Goal: Task Accomplishment & Management: Complete application form

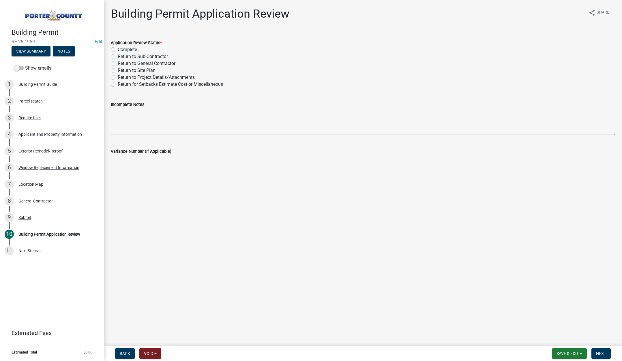
drag, startPoint x: 112, startPoint y: 48, endPoint x: 233, endPoint y: 113, distance: 137.4
click at [118, 49] on label "Complete" at bounding box center [127, 49] width 19 height 7
click at [118, 49] on input "Complete" at bounding box center [120, 48] width 4 height 4
radio input "true"
drag, startPoint x: 604, startPoint y: 352, endPoint x: 524, endPoint y: 275, distance: 111.4
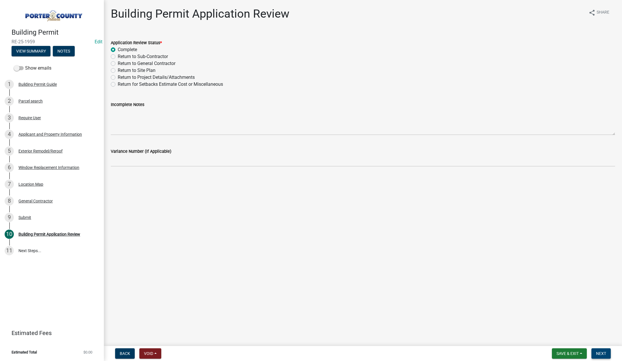
click at [603, 352] on span "Next" at bounding box center [601, 353] width 10 height 5
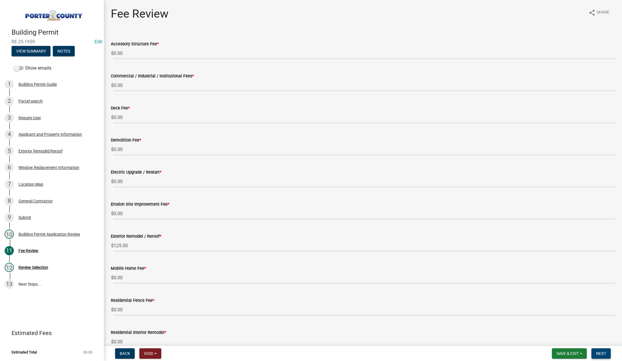
click at [600, 351] on span "Next" at bounding box center [601, 353] width 10 height 5
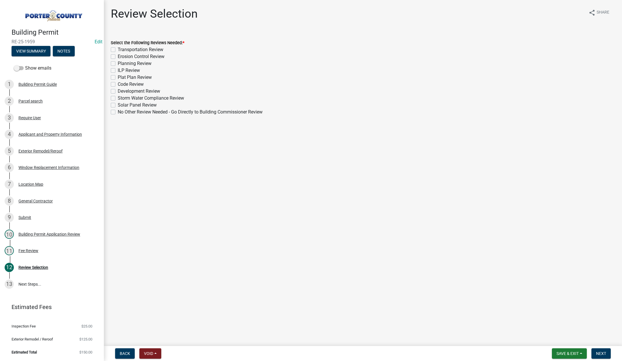
click at [118, 112] on label "No Other Review Needed - Go Directly to Building Commissioner Review" at bounding box center [190, 111] width 145 height 7
click at [118, 112] on input "No Other Review Needed - Go Directly to Building Commissioner Review" at bounding box center [120, 110] width 4 height 4
checkbox input "true"
checkbox input "false"
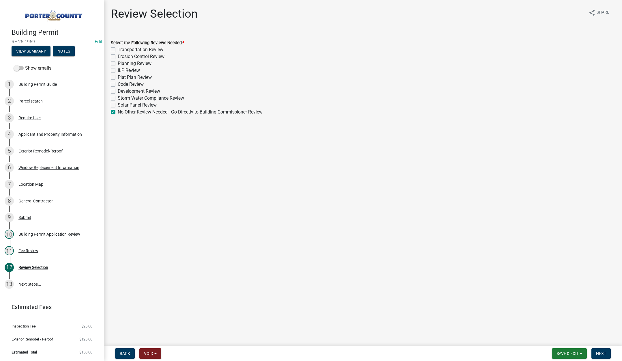
checkbox input "false"
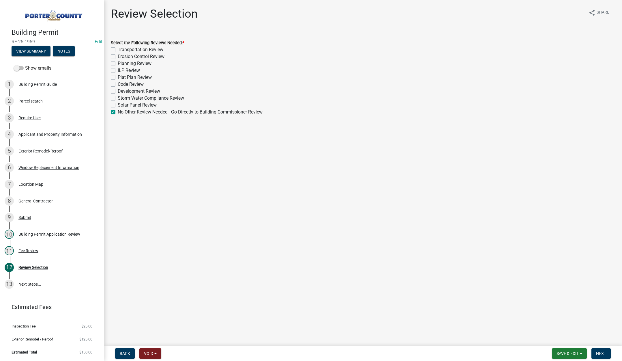
checkbox input "false"
checkbox input "true"
click at [600, 351] on span "Next" at bounding box center [601, 353] width 10 height 5
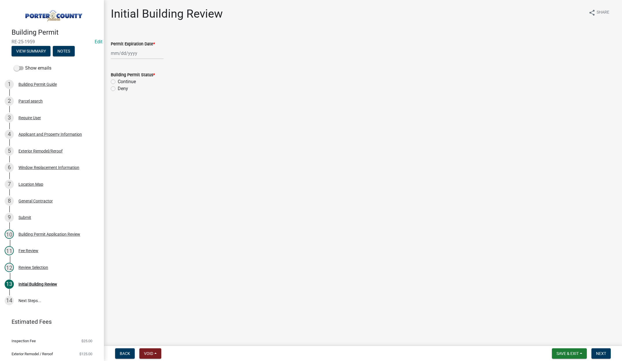
click at [149, 54] on div at bounding box center [137, 53] width 53 height 12
select select "10"
click at [158, 65] on select "1525 1526 1527 1528 1529 1530 1531 1532 1533 1534 1535 1536 1537 1538 1539 1540…" at bounding box center [156, 65] width 21 height 9
click at [160, 65] on select "1525 1526 1527 1528 1529 1530 1531 1532 1533 1534 1535 1536 1537 1538 1539 1540…" at bounding box center [156, 65] width 21 height 9
select select "2026"
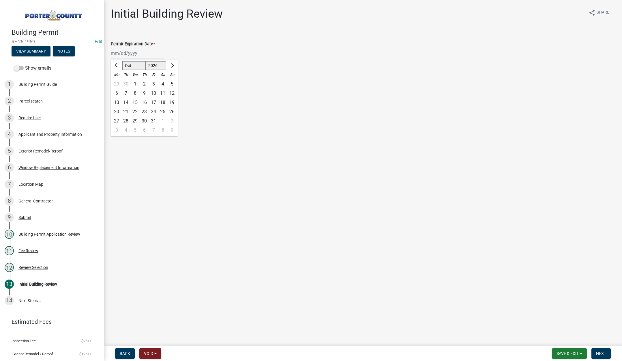
click at [146, 61] on select "1525 1526 1527 1528 1529 1530 1531 1532 1533 1534 1535 1536 1537 1538 1539 1540…" at bounding box center [156, 65] width 21 height 9
click at [134, 91] on div "7" at bounding box center [134, 93] width 9 height 9
type input "10/07/2026"
click at [118, 82] on label "Continue" at bounding box center [127, 81] width 18 height 7
click at [118, 82] on input "Continue" at bounding box center [120, 80] width 4 height 4
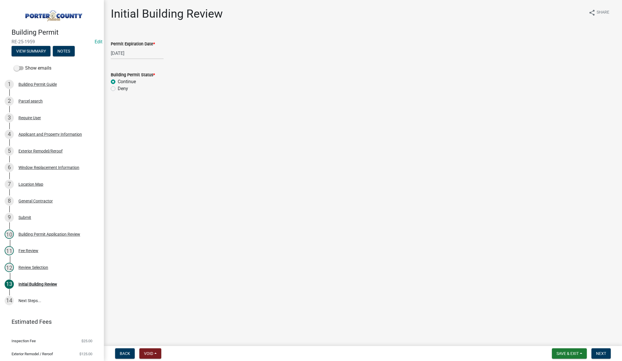
radio input "true"
click at [599, 353] on span "Next" at bounding box center [601, 353] width 10 height 5
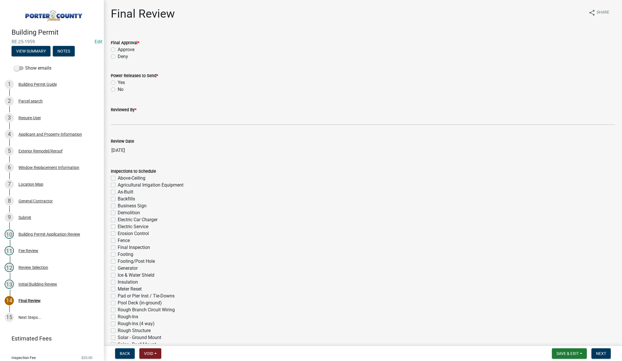
click at [118, 49] on label "Approve" at bounding box center [126, 49] width 17 height 7
click at [118, 49] on input "Approve" at bounding box center [120, 48] width 4 height 4
radio input "true"
click at [118, 89] on label "No" at bounding box center [121, 89] width 6 height 7
click at [118, 89] on input "No" at bounding box center [120, 88] width 4 height 4
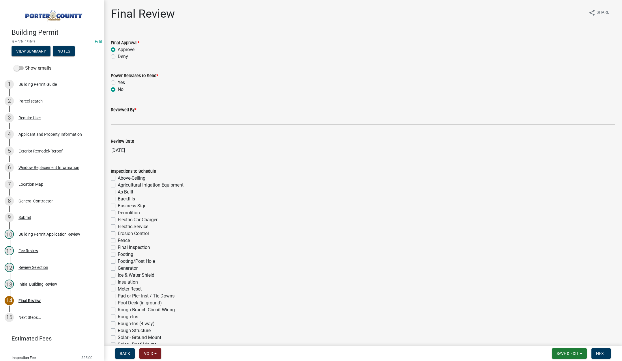
radio input "true"
drag, startPoint x: 115, startPoint y: 119, endPoint x: 129, endPoint y: 125, distance: 15.1
click at [115, 119] on input "Reviewed By *" at bounding box center [363, 119] width 504 height 12
type input "Tami"
drag, startPoint x: 609, startPoint y: 351, endPoint x: 604, endPoint y: 351, distance: 4.9
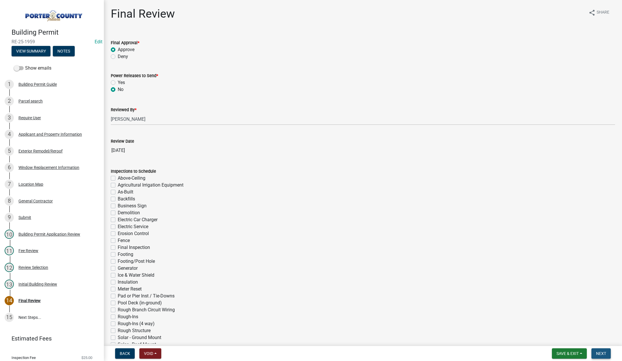
click at [604, 351] on button "Next" at bounding box center [600, 353] width 19 height 10
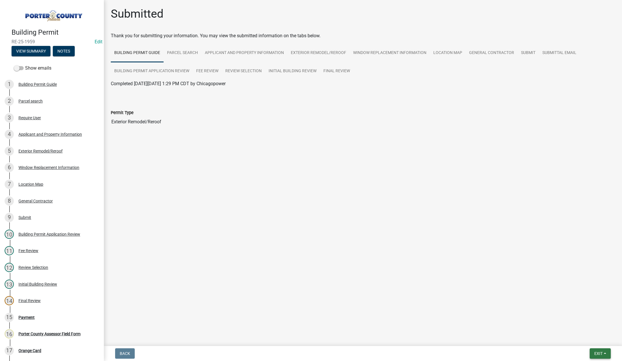
click at [599, 352] on span "Exit" at bounding box center [598, 353] width 8 height 5
click at [595, 337] on button "Save & Exit" at bounding box center [587, 338] width 46 height 14
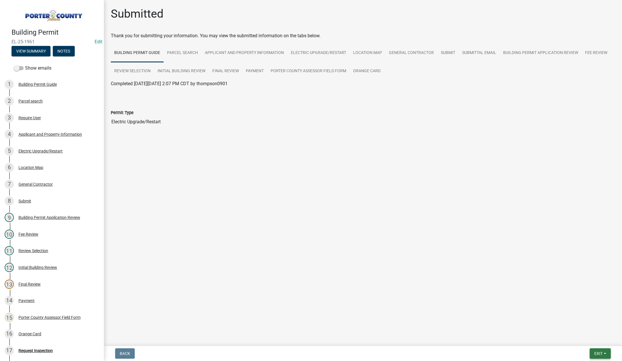
click at [598, 351] on span "Exit" at bounding box center [598, 353] width 8 height 5
click at [588, 334] on button "Save & Exit" at bounding box center [587, 338] width 46 height 14
drag, startPoint x: 598, startPoint y: 354, endPoint x: 599, endPoint y: 349, distance: 4.6
click at [598, 353] on span "Exit" at bounding box center [598, 353] width 8 height 5
click at [599, 340] on button "Save & Exit" at bounding box center [587, 338] width 46 height 14
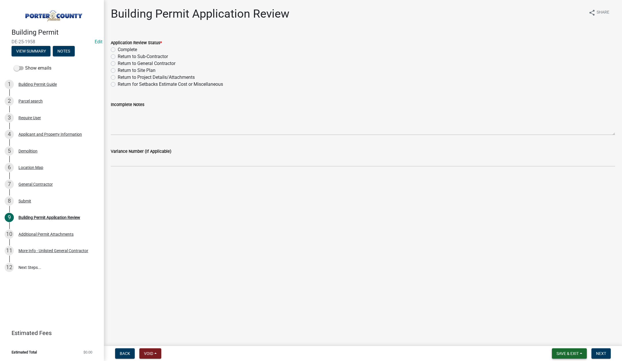
click at [564, 350] on button "Save & Exit" at bounding box center [569, 353] width 35 height 10
click at [560, 340] on button "Save & Exit" at bounding box center [563, 338] width 46 height 14
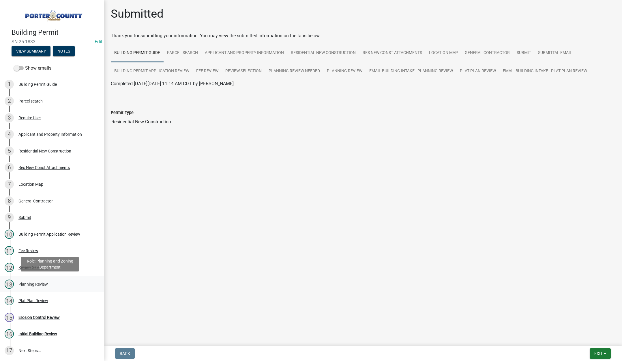
click at [30, 283] on div "Planning Review" at bounding box center [32, 284] width 29 height 4
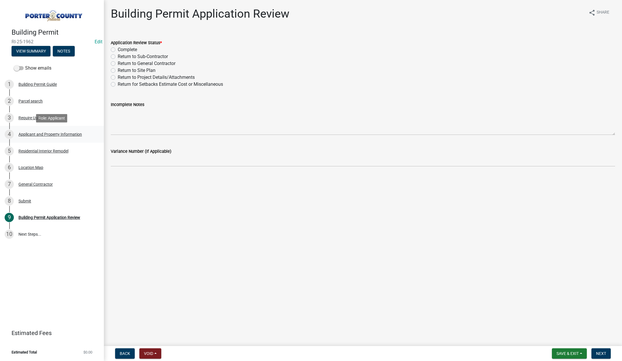
click at [52, 132] on div "Applicant and Property Information" at bounding box center [49, 134] width 63 height 4
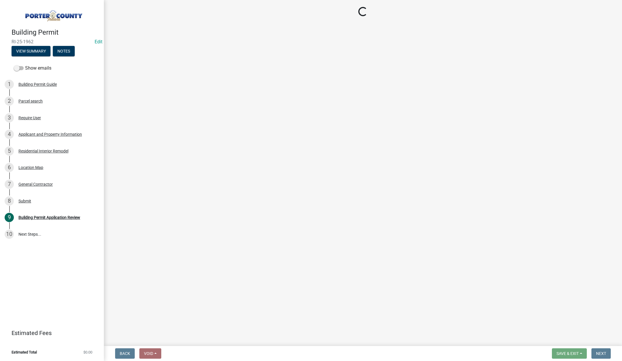
select select "dab8d744-4e32-40c1-942b-b7c1ea7347cb"
select select "ea6751d4-6bf7-4a16-89ee-f7801ab82aa1"
select select "92efe679-05f4-414a-9426-51627fba5de6"
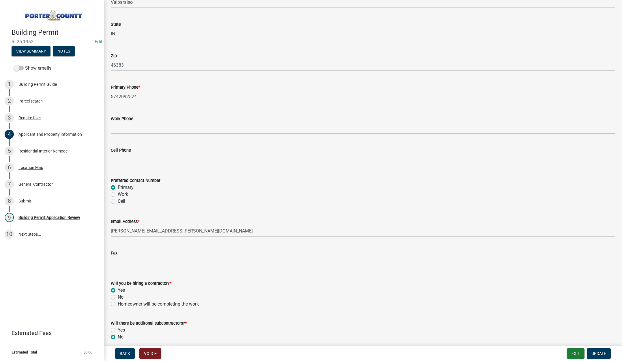
scroll to position [718, 0]
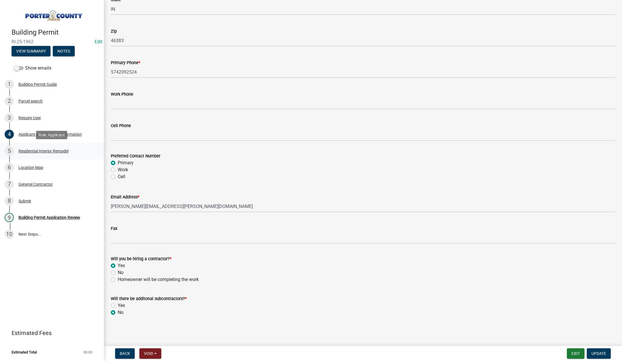
click at [43, 150] on div "Residential Interior Remodel" at bounding box center [43, 151] width 50 height 4
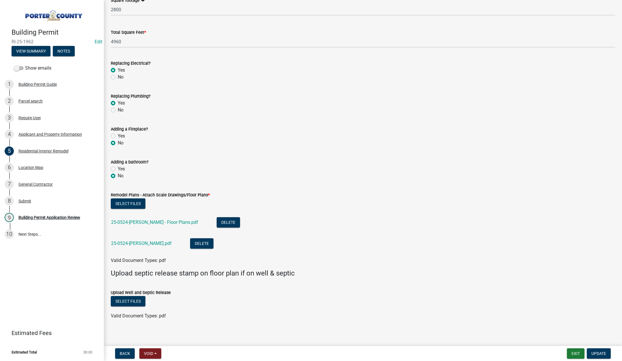
scroll to position [880, 0]
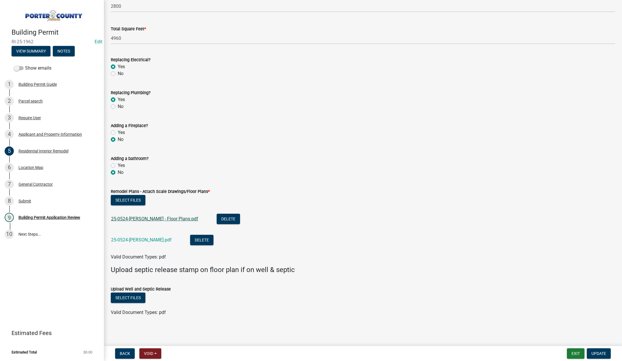
click at [155, 217] on link "25-0524-[PERSON_NAME] - Floor Plans.pdf" at bounding box center [154, 218] width 87 height 5
click at [54, 216] on div "Building Permit Application Review" at bounding box center [49, 217] width 62 height 4
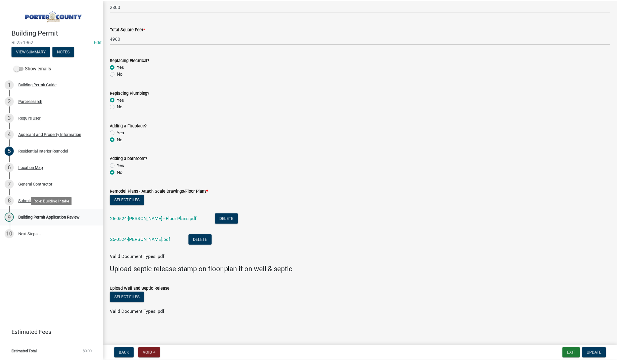
scroll to position [0, 0]
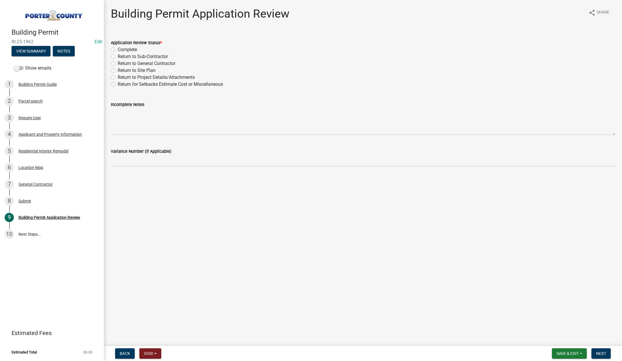
drag, startPoint x: 113, startPoint y: 76, endPoint x: 136, endPoint y: 119, distance: 48.4
click at [118, 77] on label "Return to Project Details/Attachments" at bounding box center [156, 77] width 77 height 7
click at [118, 77] on input "Return to Project Details/Attachments" at bounding box center [120, 76] width 4 height 4
radio input "true"
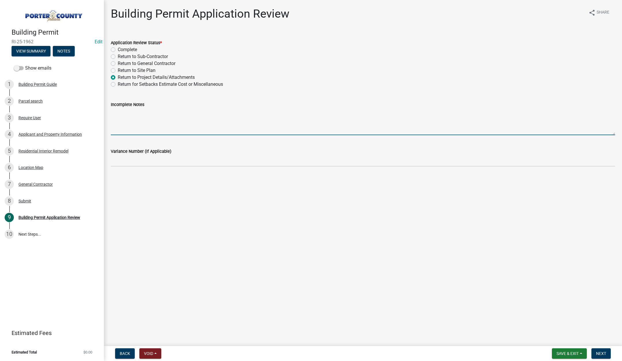
drag, startPoint x: 138, startPoint y: 115, endPoint x: 139, endPoint y: 118, distance: 3.2
click at [139, 117] on textarea "Incomplete Notes" at bounding box center [363, 121] width 504 height 27
type textarea "This project requires a sign off from the health department as the property is …"
click at [603, 351] on span "Next" at bounding box center [601, 353] width 10 height 5
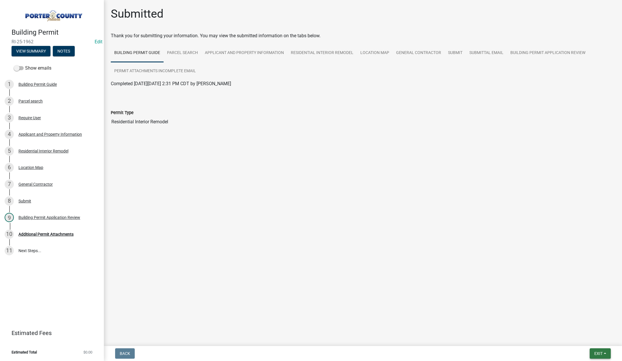
click at [594, 350] on button "Exit" at bounding box center [600, 353] width 21 height 10
drag, startPoint x: 596, startPoint y: 340, endPoint x: 600, endPoint y: 336, distance: 5.7
click at [596, 339] on button "Save & Exit" at bounding box center [587, 338] width 46 height 14
